Goal: Task Accomplishment & Management: Manage account settings

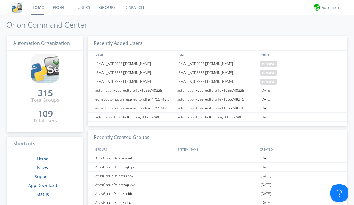
click at [134, 7] on link "Dispatch" at bounding box center [134, 7] width 28 height 15
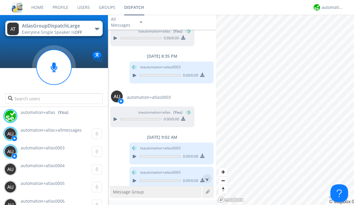
scroll to position [448, 0]
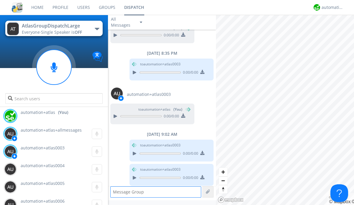
click at [97, 29] on div "button" at bounding box center [97, 29] width 5 height 2
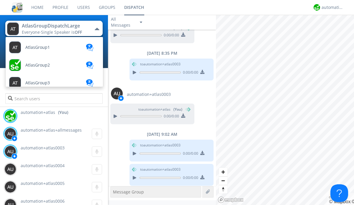
click at [45, 50] on span "AtlasGroupDispatch" at bounding box center [37, 47] width 25 height 4
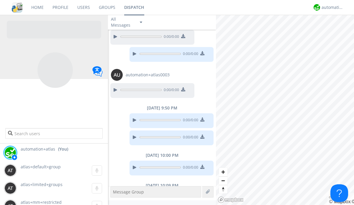
scroll to position [417, 0]
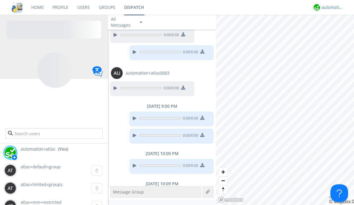
click at [331, 7] on div "automation+atlas" at bounding box center [333, 7] width 22 height 6
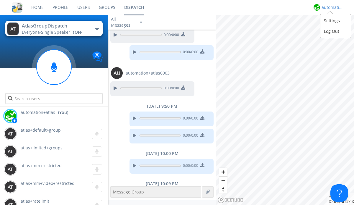
click at [336, 31] on div "Log Out" at bounding box center [336, 31] width 30 height 11
